Goal: Task Accomplishment & Management: Manage account settings

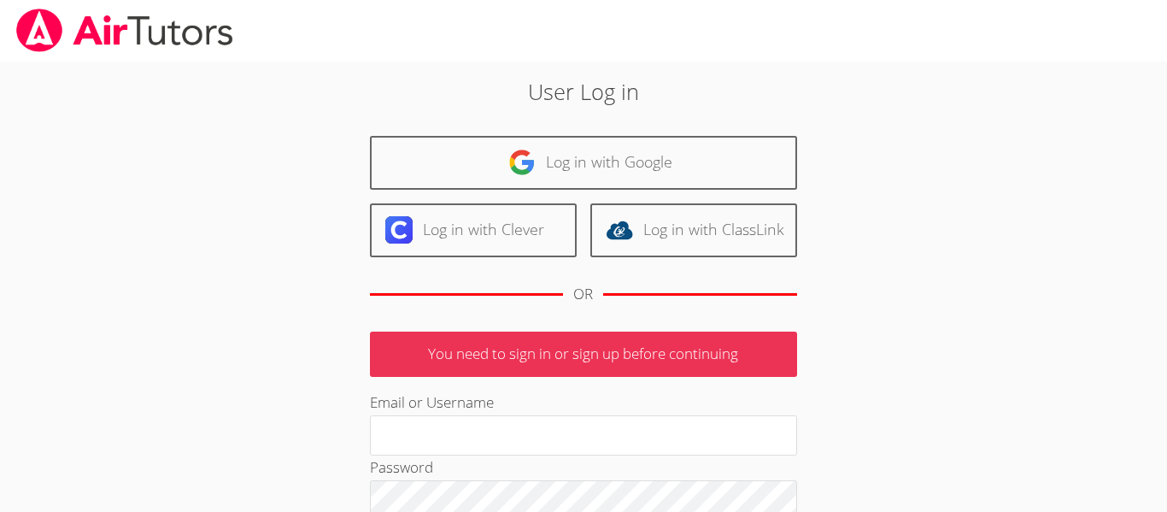
scroll to position [227, 0]
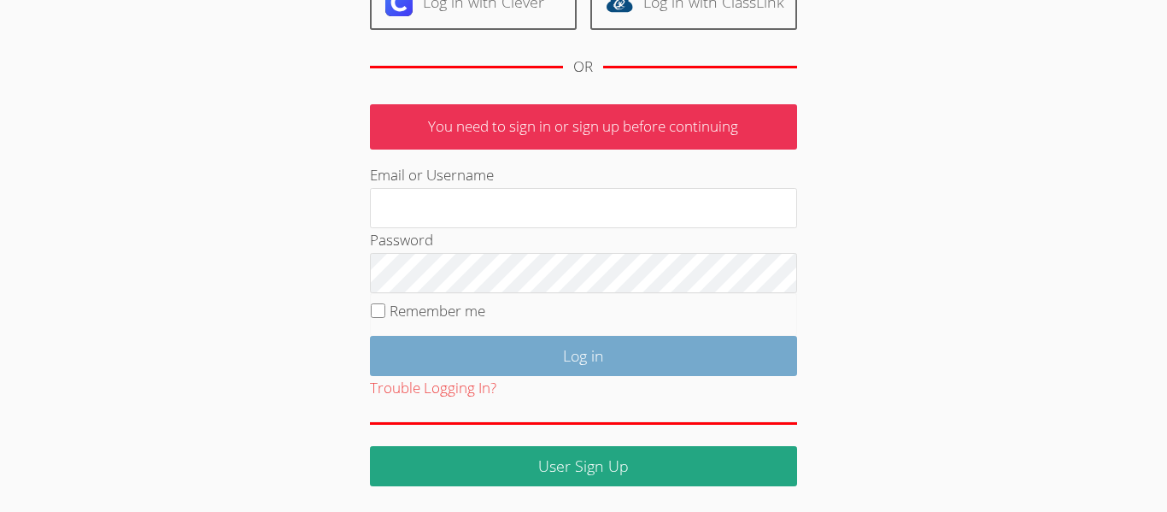
type input "asori4964@ssfusd.org"
click at [572, 349] on input "Log in" at bounding box center [583, 356] width 427 height 40
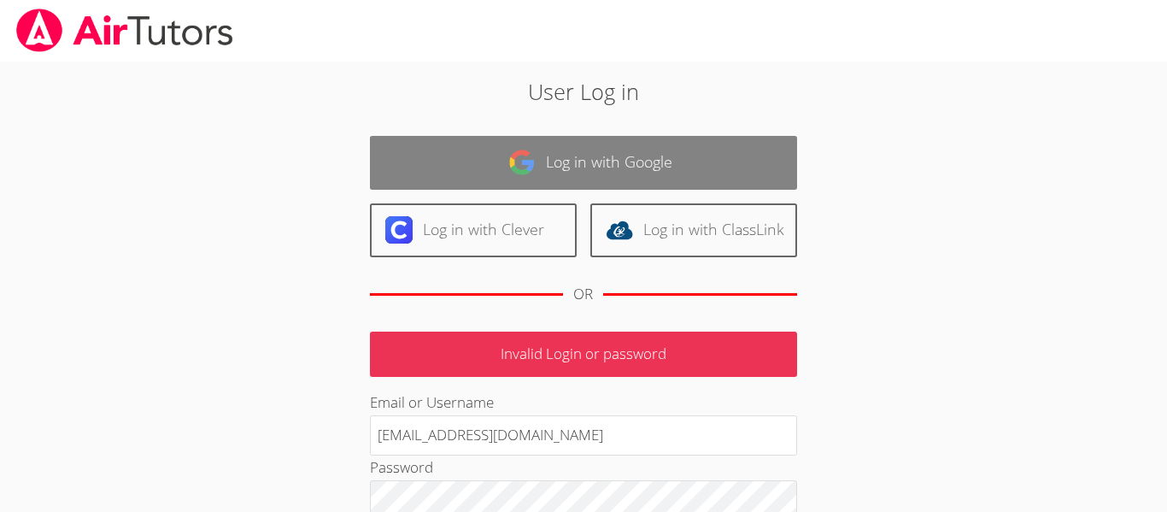
click at [702, 145] on link "Log in with Google" at bounding box center [583, 163] width 427 height 54
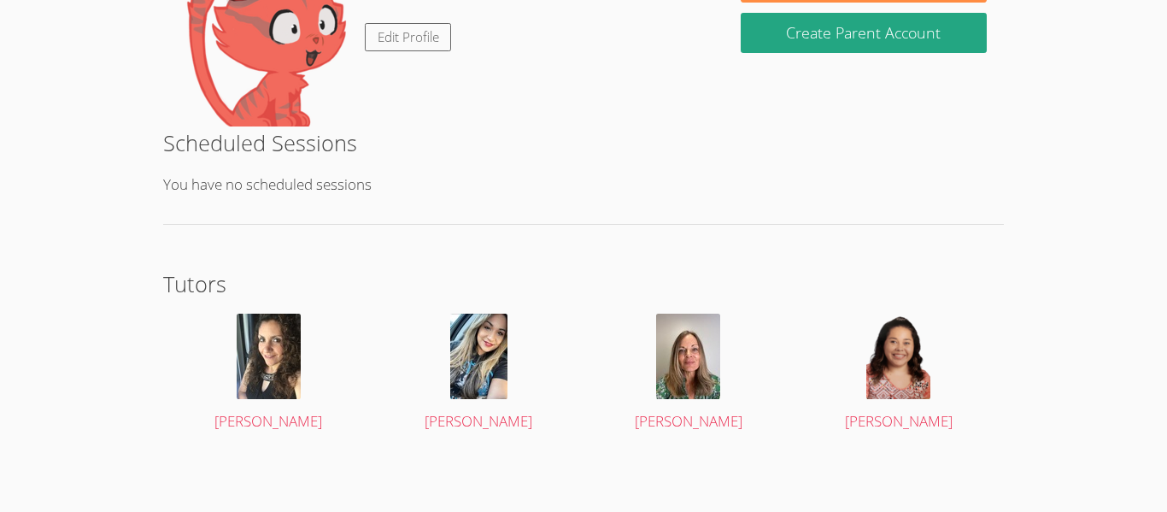
scroll to position [322, 0]
